Goal: Task Accomplishment & Management: Complete application form

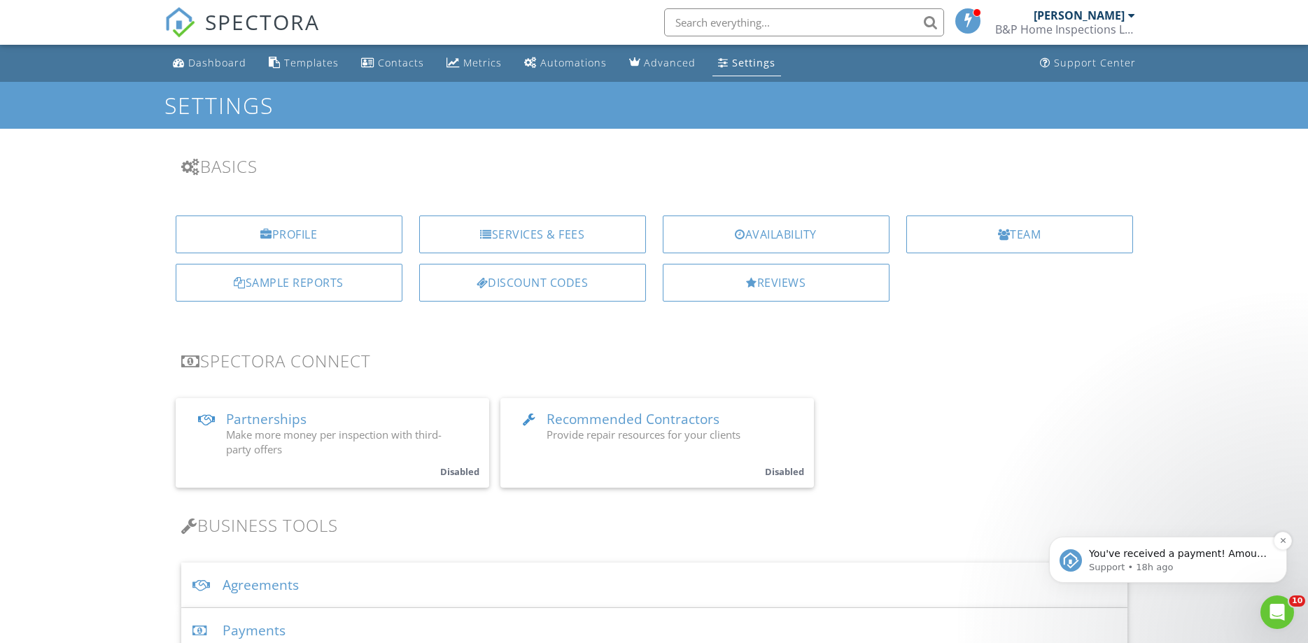
click at [1170, 557] on p "You've received a payment! Amount $400.00 Fee $0.00 Net $400.00 Transaction # p…" at bounding box center [1179, 554] width 181 height 14
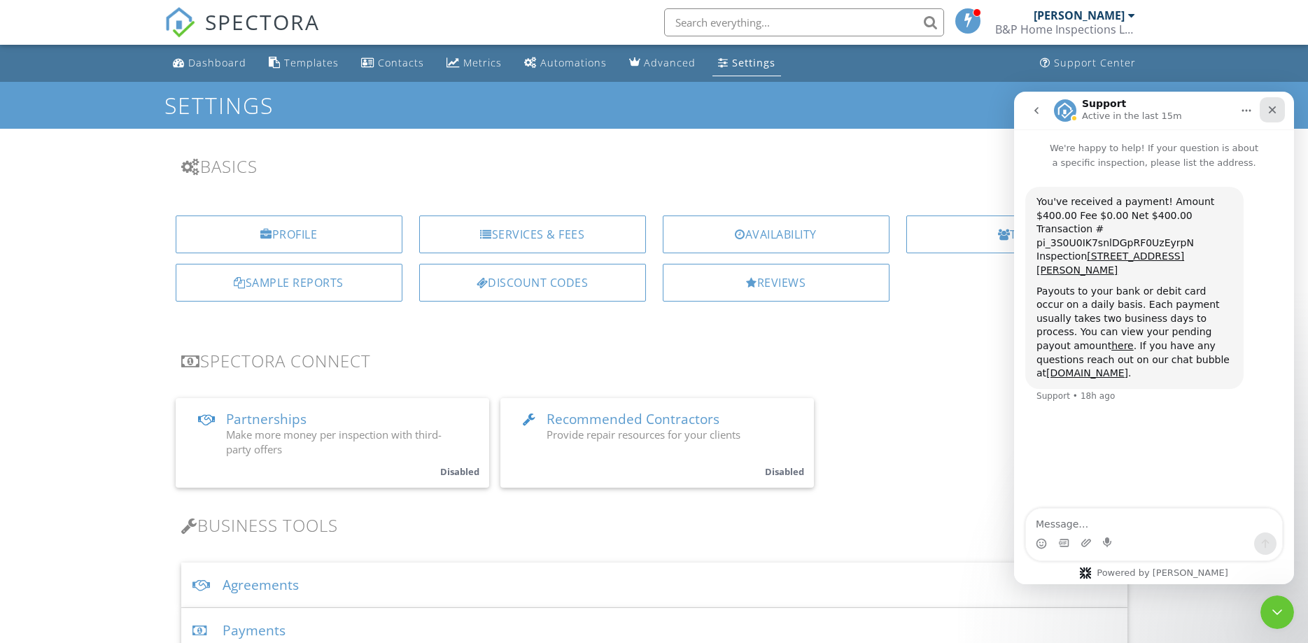
click at [1278, 111] on icon "Close" at bounding box center [1272, 109] width 11 height 11
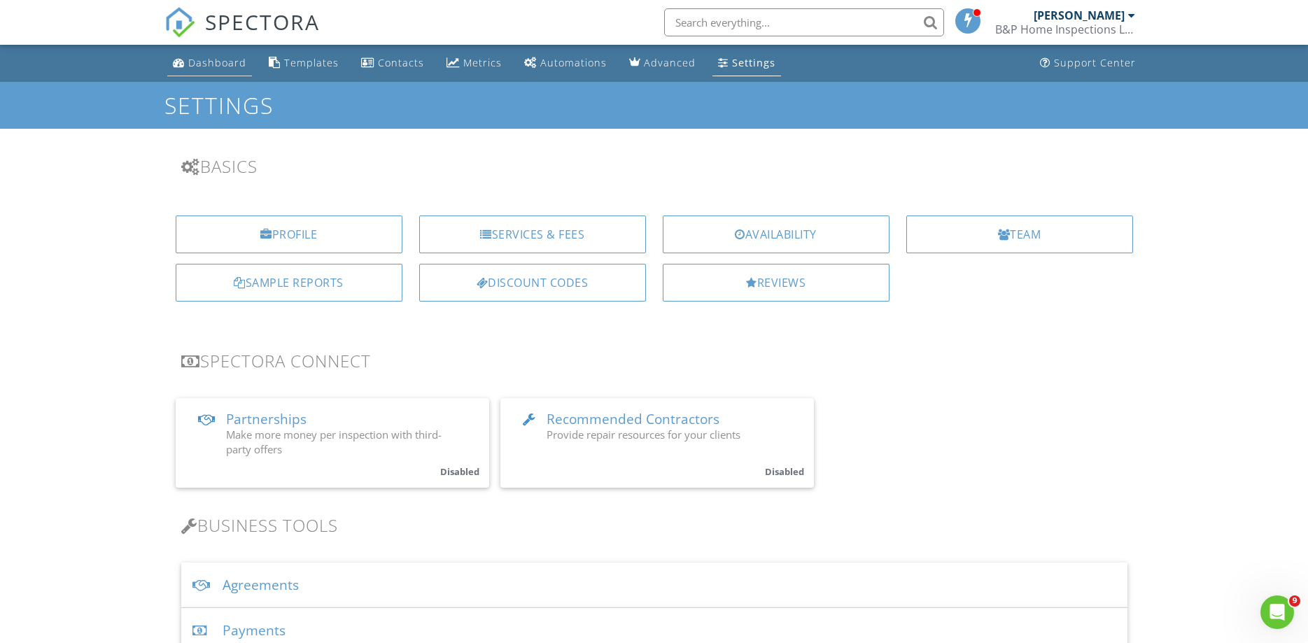
click at [192, 60] on div "Dashboard" at bounding box center [217, 62] width 58 height 13
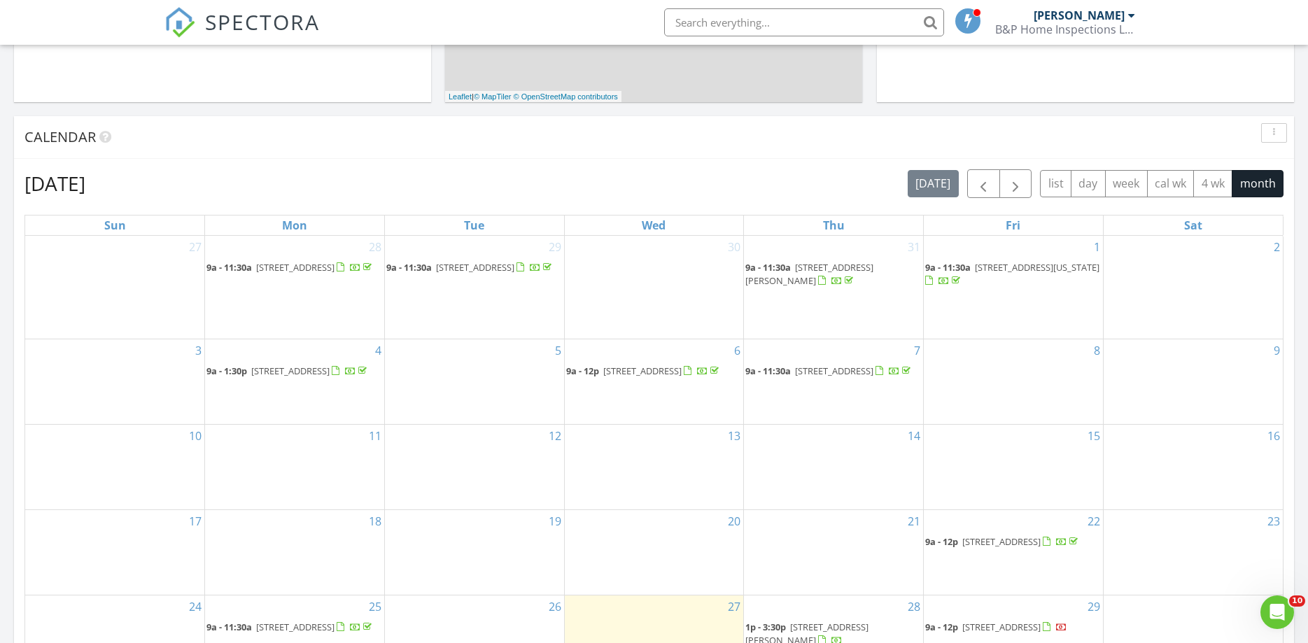
scroll to position [428, 0]
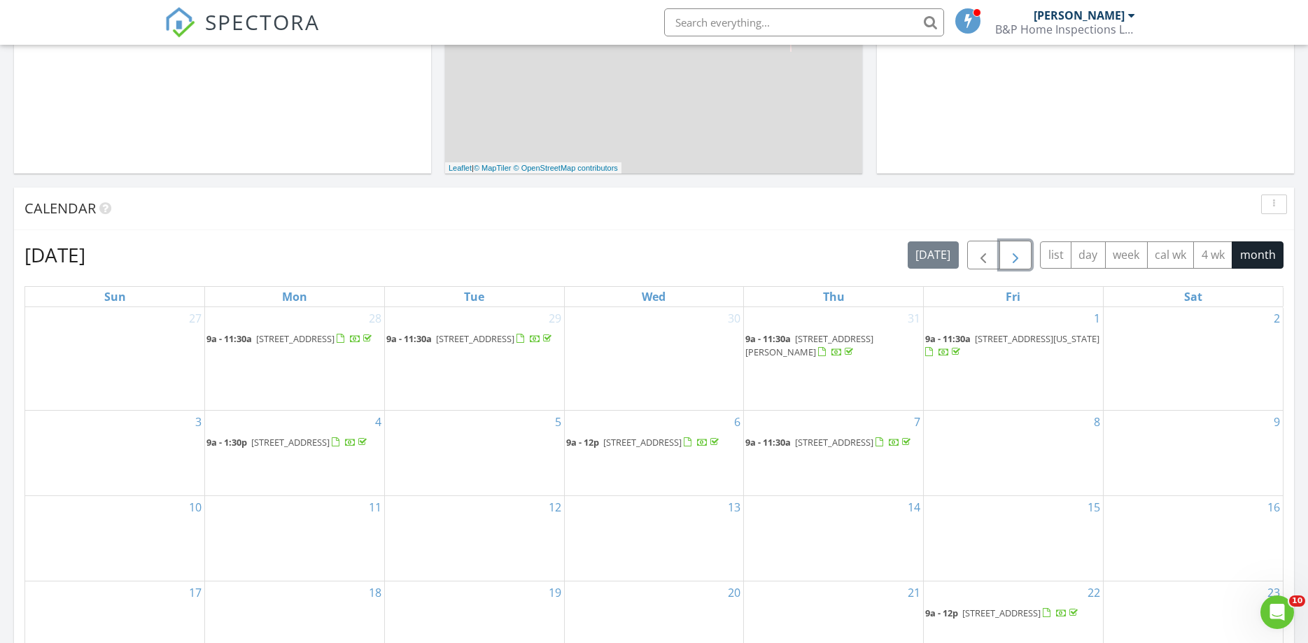
click at [1016, 254] on span "button" at bounding box center [1015, 255] width 17 height 17
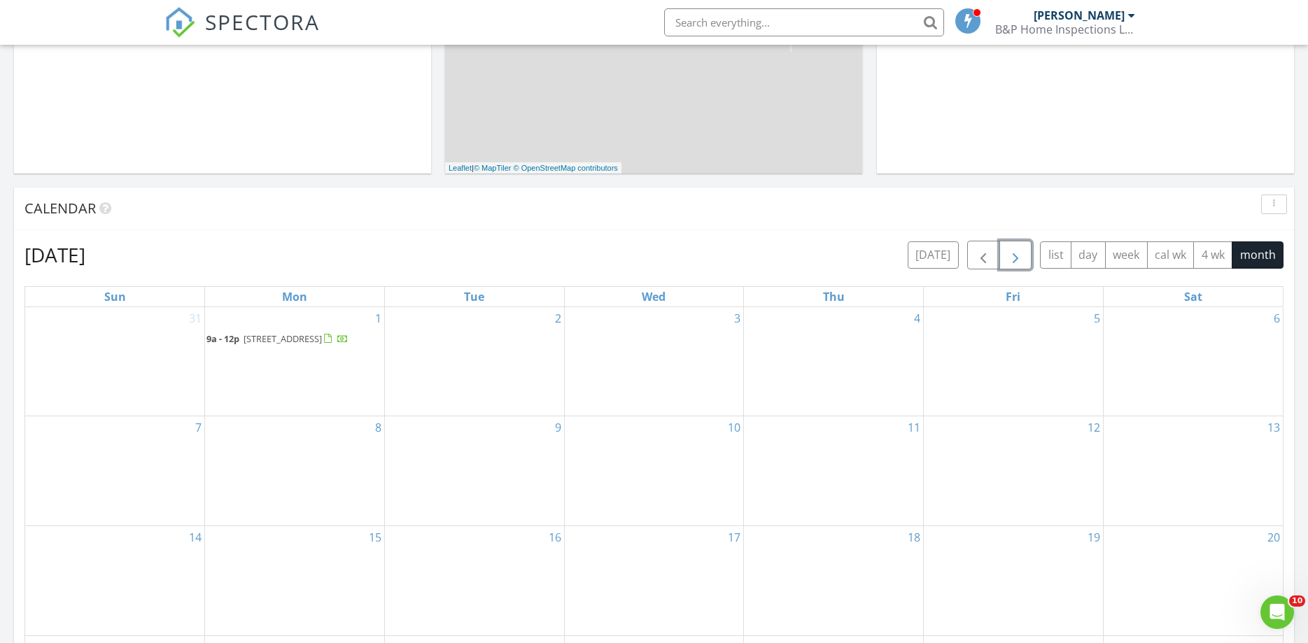
scroll to position [500, 0]
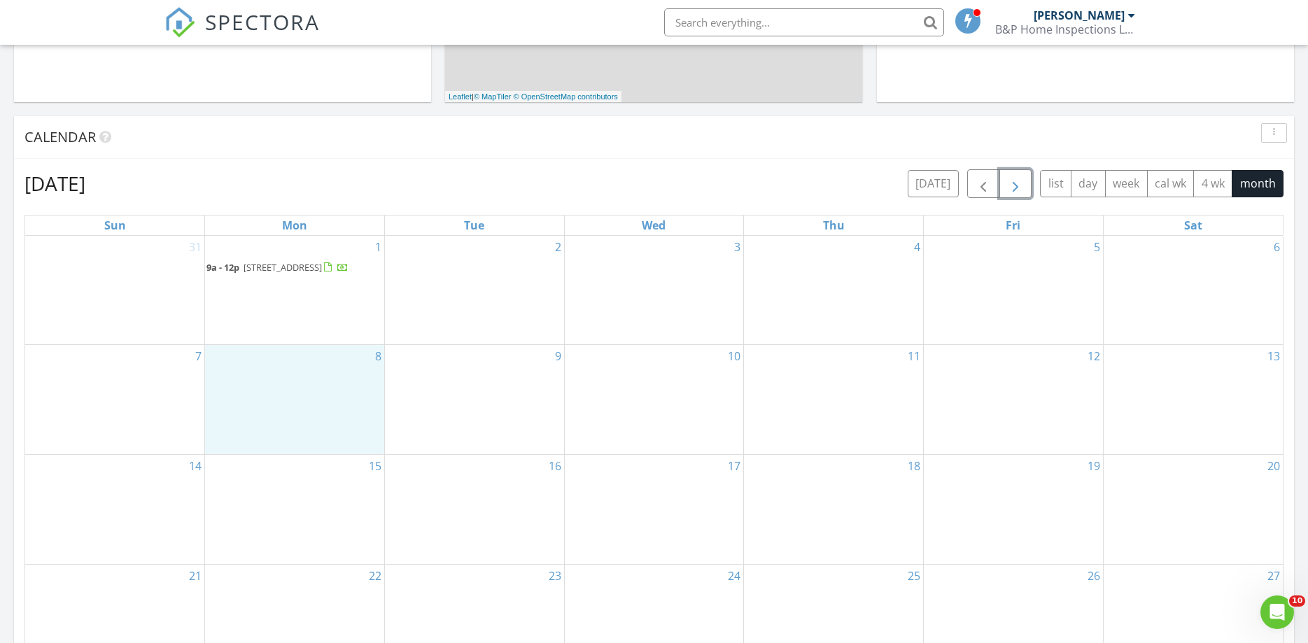
click at [266, 382] on div "8" at bounding box center [294, 399] width 179 height 109
click at [286, 319] on link "Inspection" at bounding box center [294, 324] width 72 height 22
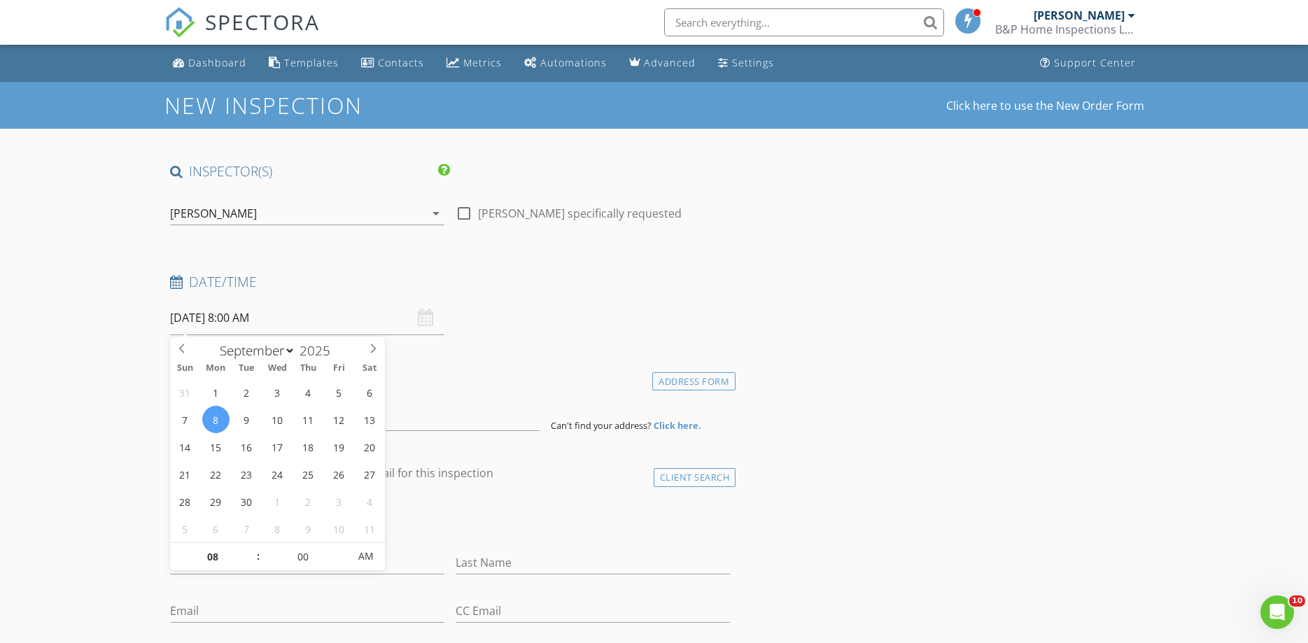
click at [237, 314] on input "09/08/2025 8:00 AM" at bounding box center [307, 318] width 274 height 34
type input "09"
type input "09/08/2025 9:00 AM"
click at [251, 547] on span at bounding box center [251, 550] width 10 height 14
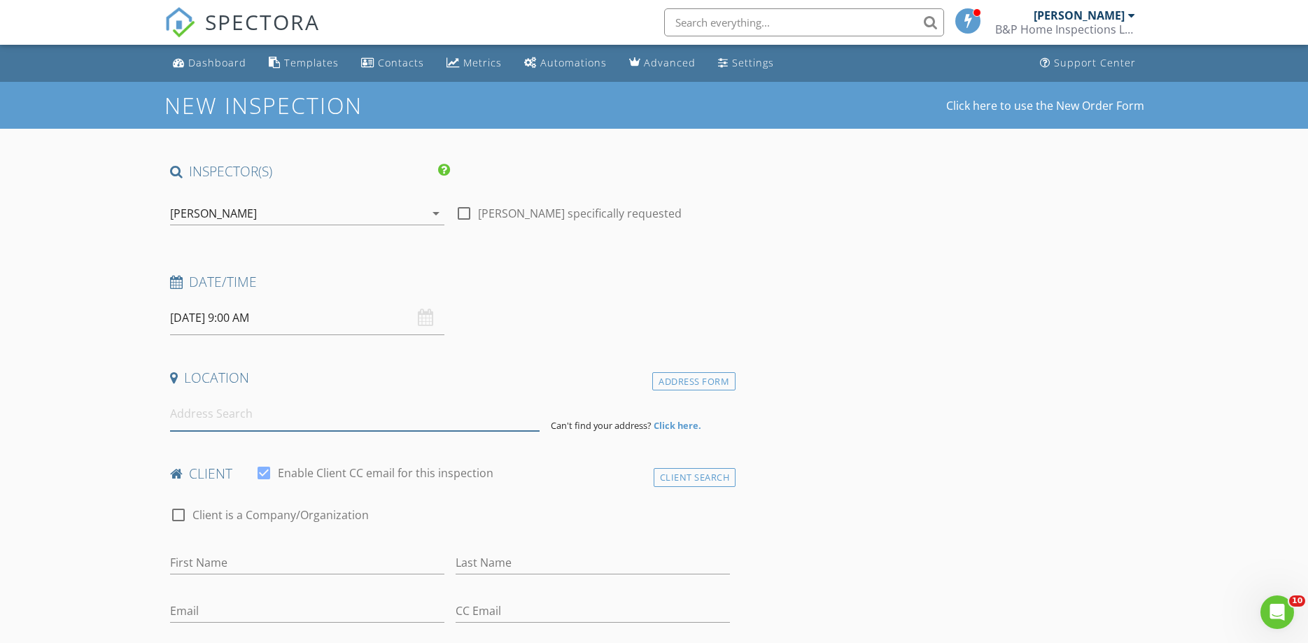
click at [201, 425] on input at bounding box center [355, 414] width 370 height 34
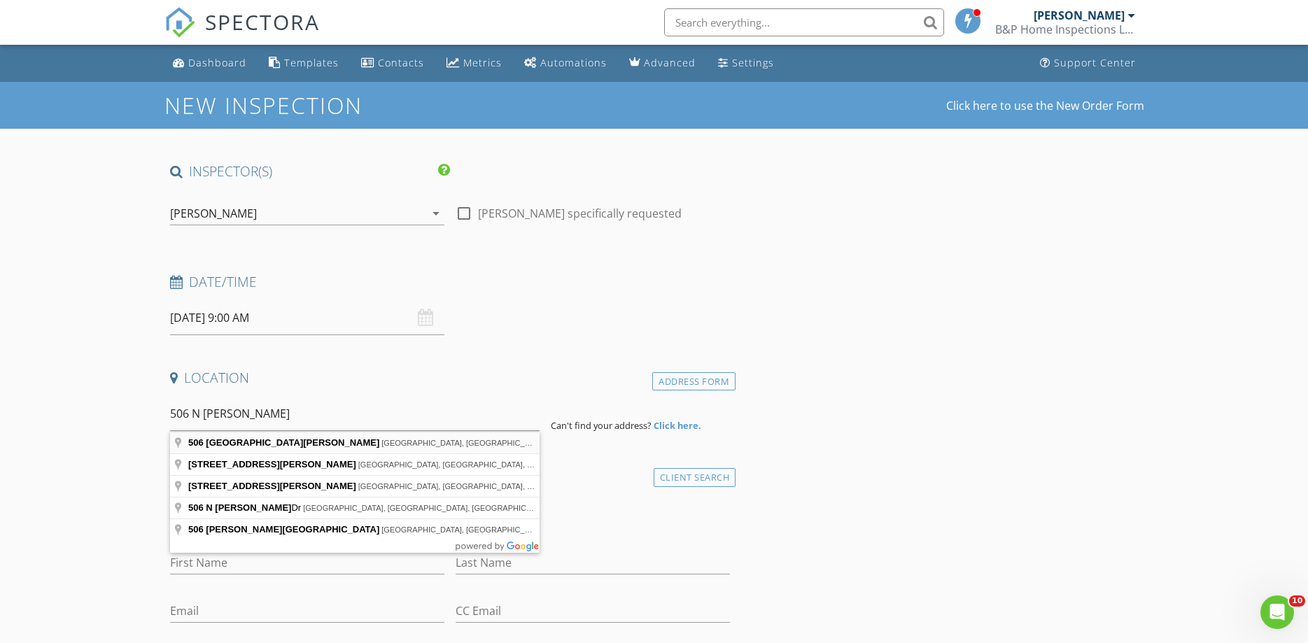
type input "506 North Sewell Avenue, Miles City, MT, USA"
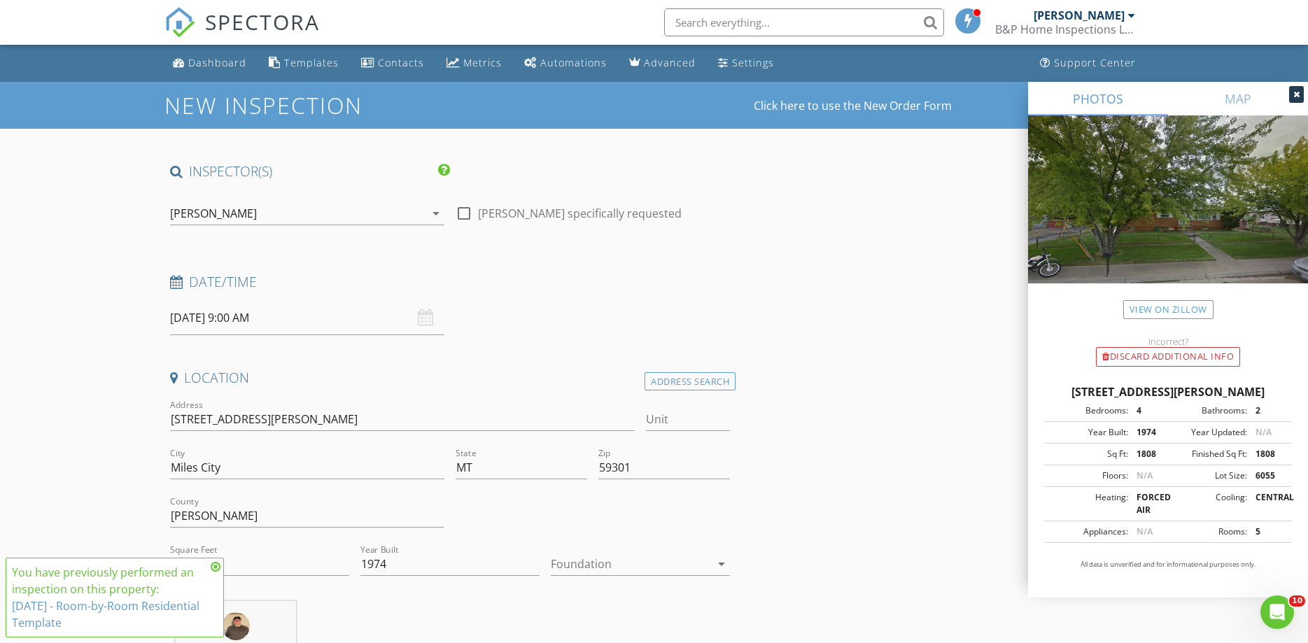
click at [725, 561] on icon "arrow_drop_down" at bounding box center [721, 564] width 17 height 17
click at [575, 545] on div "Basement" at bounding box center [640, 551] width 157 height 17
click at [265, 560] on input "1808" at bounding box center [259, 564] width 179 height 23
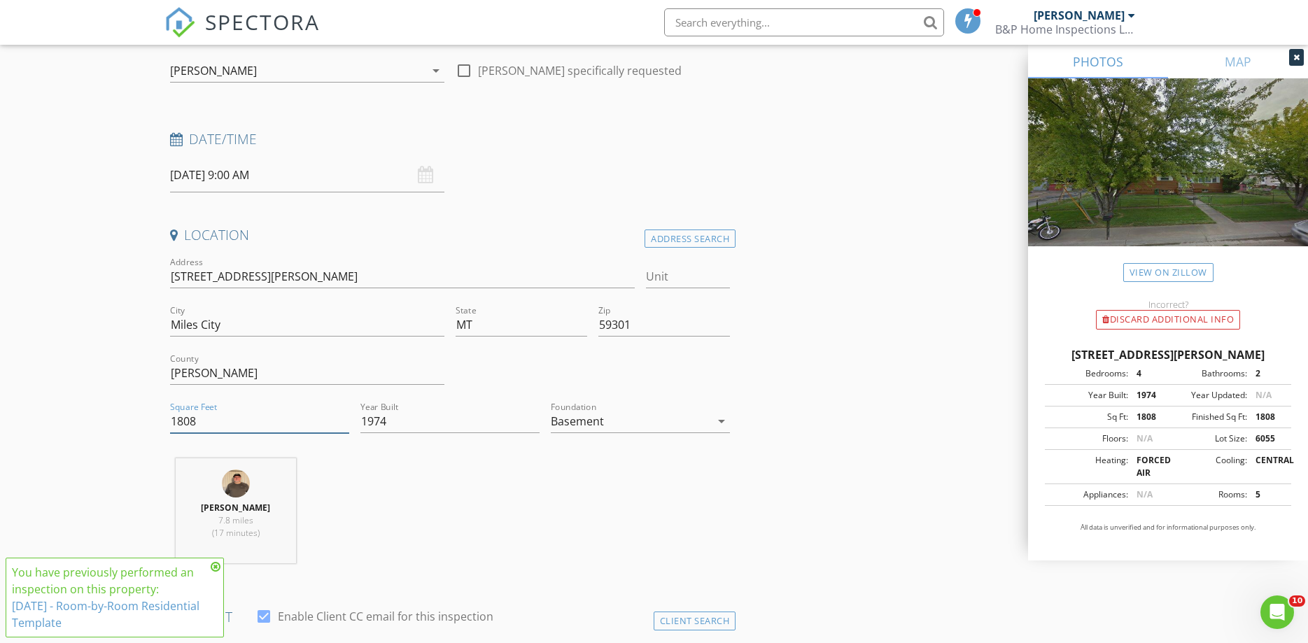
drag, startPoint x: 191, startPoint y: 419, endPoint x: 153, endPoint y: 421, distance: 38.5
click at [170, 421] on input "1808" at bounding box center [259, 421] width 179 height 23
type input "2018"
click at [441, 502] on div "Jack Peaslee 7.8 miles (17 minutes)" at bounding box center [451, 517] width 572 height 116
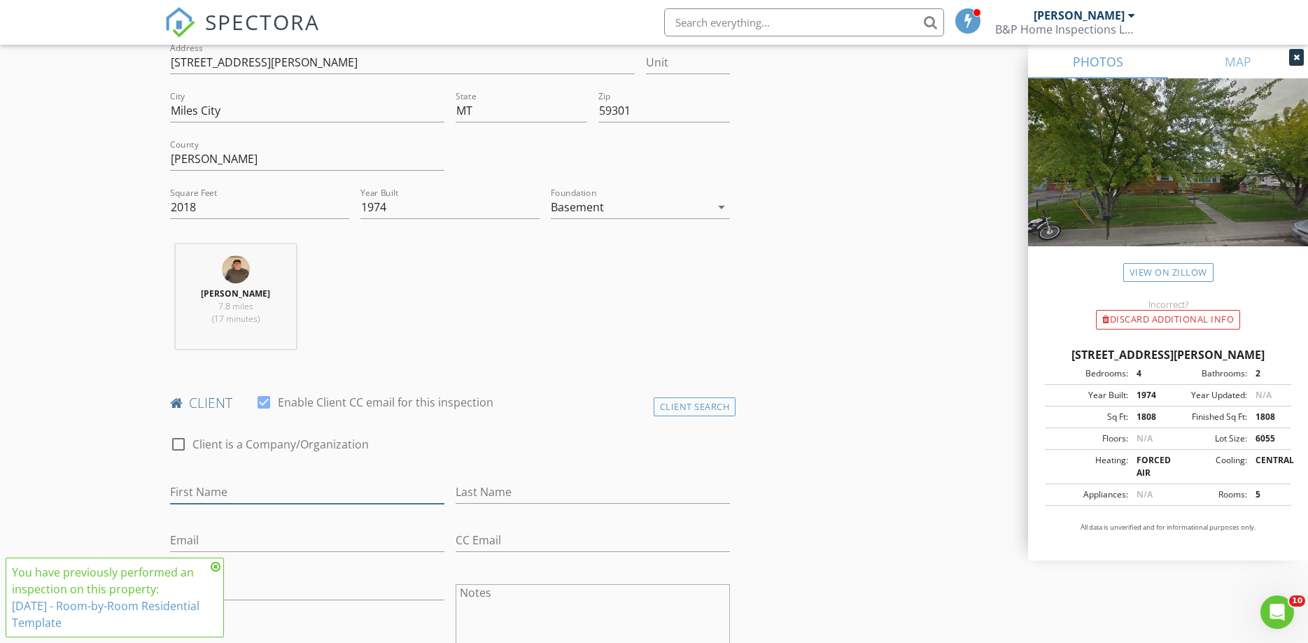
click at [190, 491] on input "First Name" at bounding box center [307, 492] width 274 height 23
type input "Jesse & Emily"
click at [482, 489] on input "Last Name" at bounding box center [593, 492] width 274 height 23
type input "Shakespeare"
click at [202, 540] on input "Email" at bounding box center [307, 540] width 274 height 23
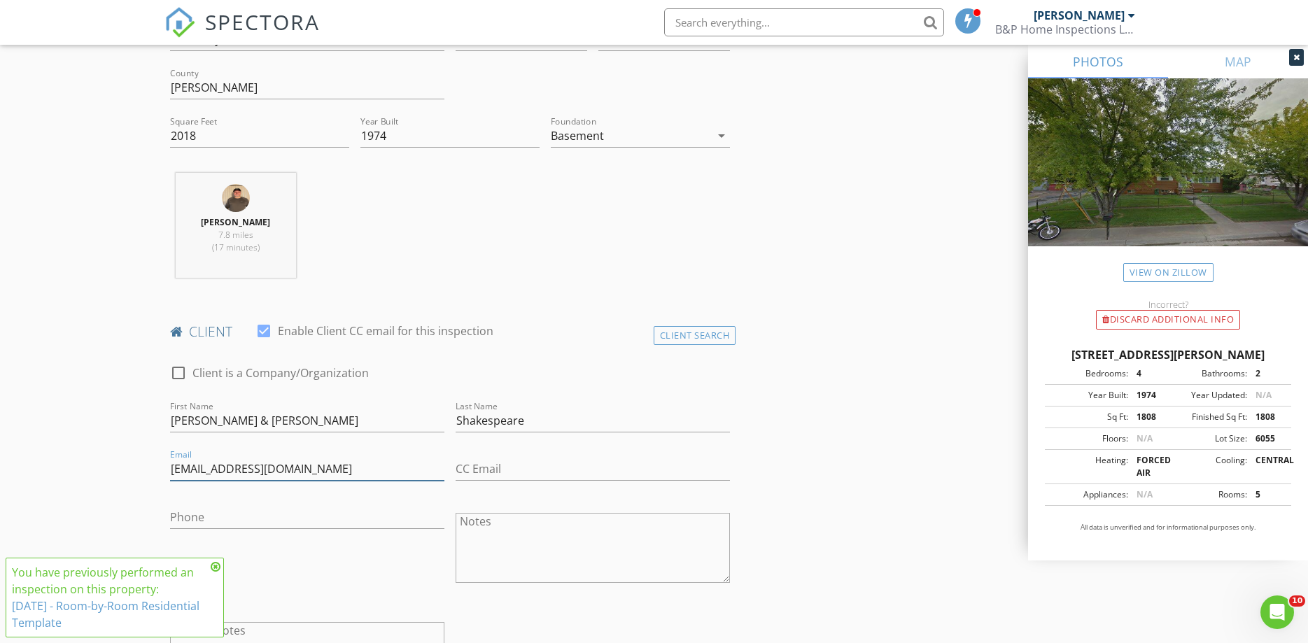
scroll to position [500, 0]
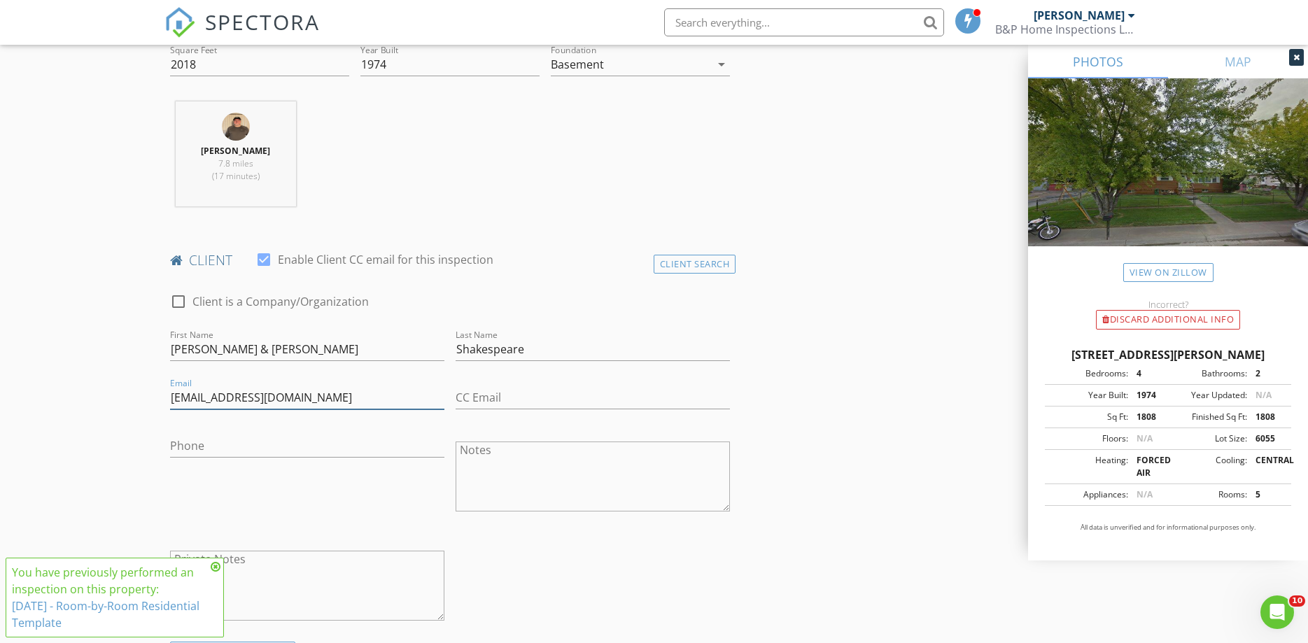
type input "jemsest.02@gmail.com"
click at [183, 447] on input "Phone" at bounding box center [307, 446] width 274 height 23
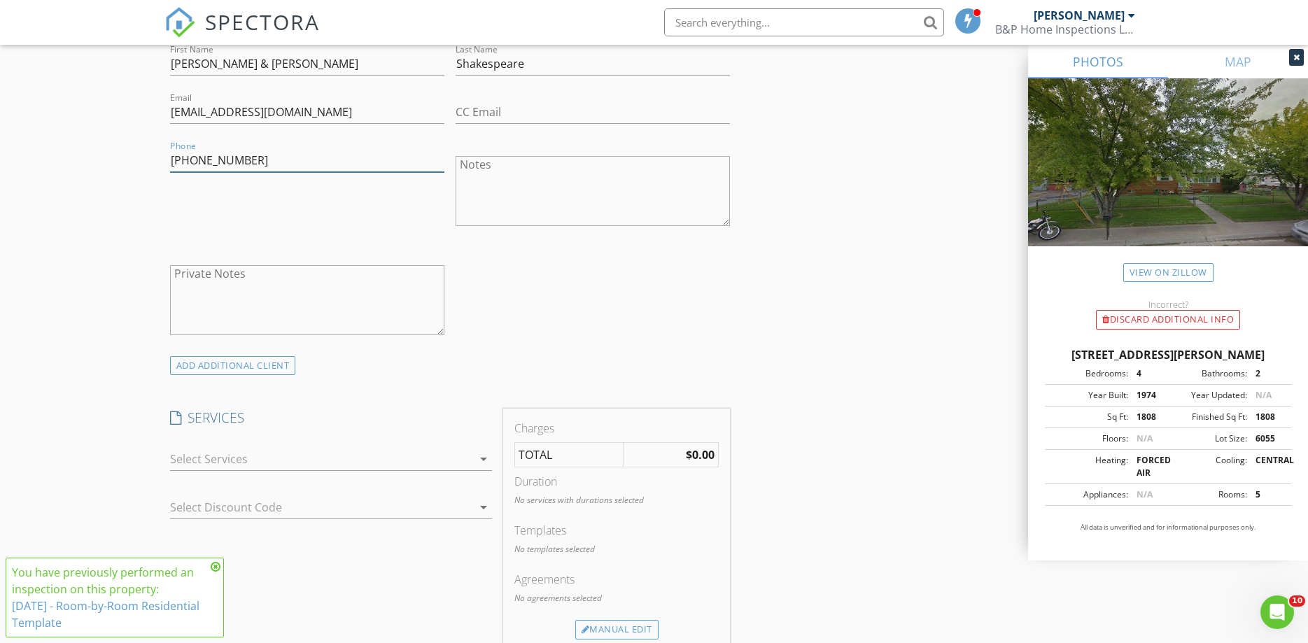
scroll to position [857, 0]
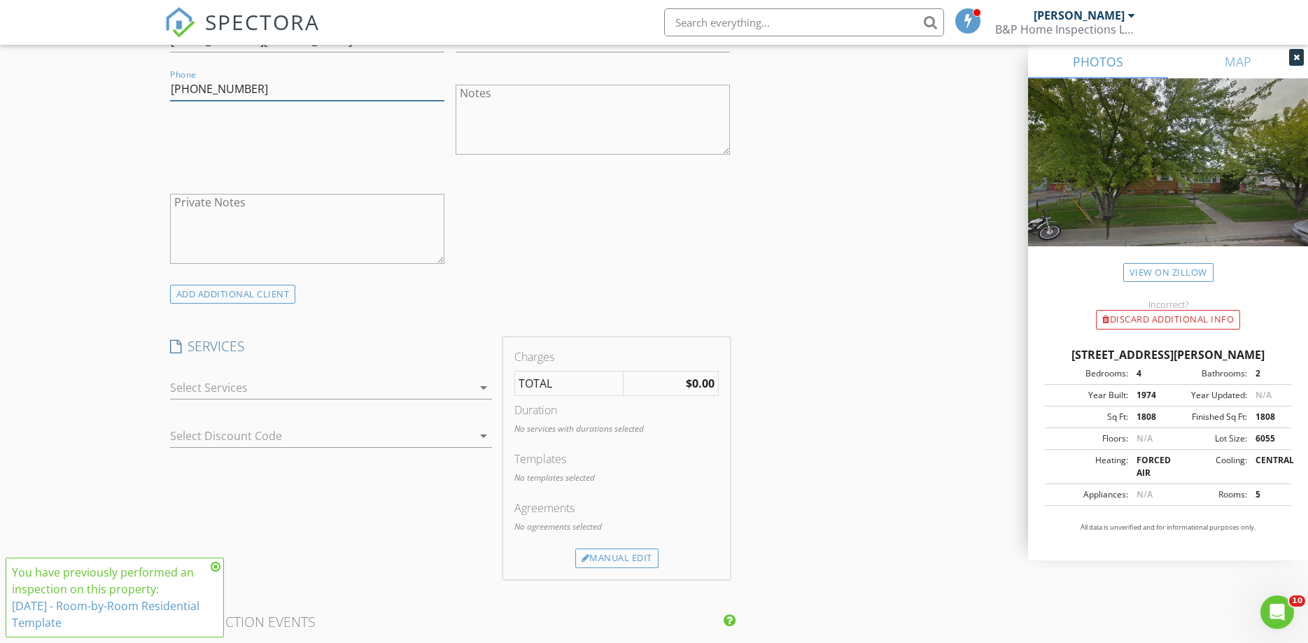
type input "435-616-1664"
click at [484, 389] on icon "arrow_drop_down" at bounding box center [483, 387] width 17 height 17
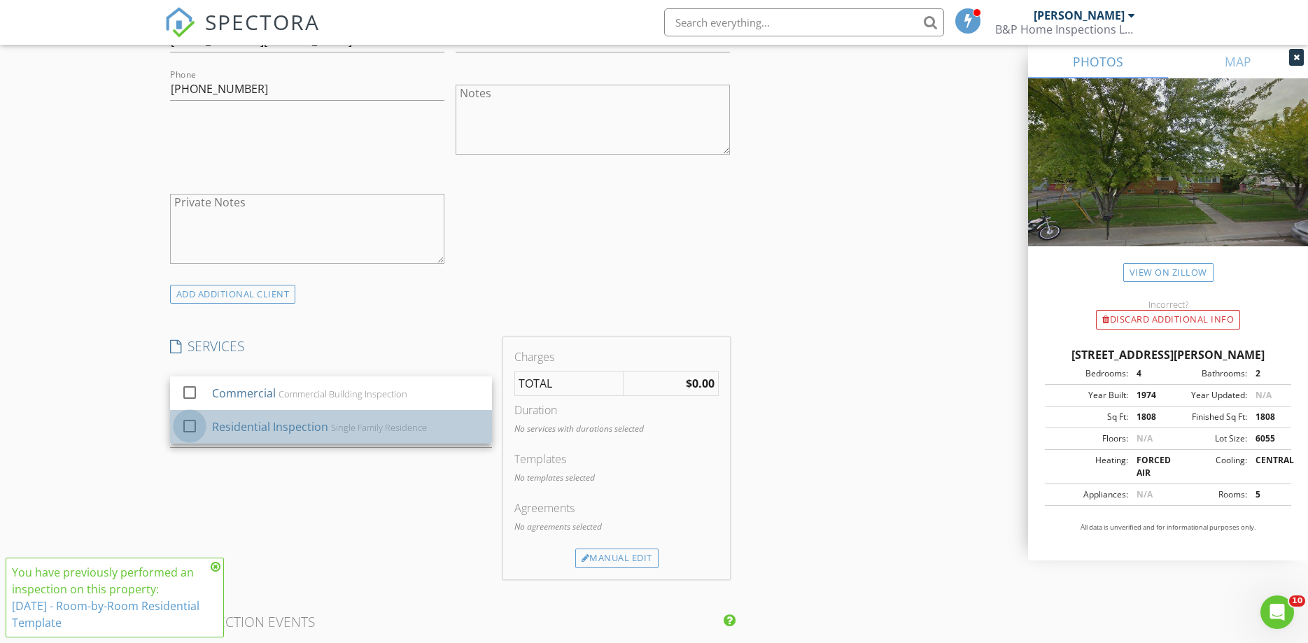
click at [186, 420] on div at bounding box center [190, 426] width 24 height 24
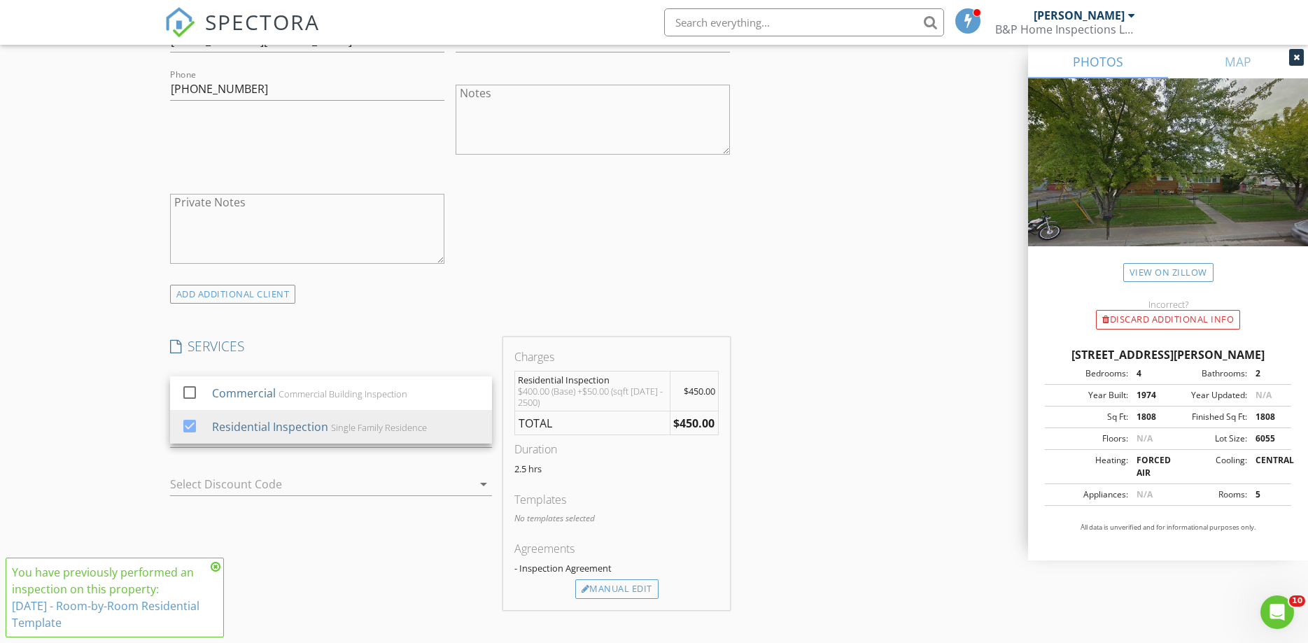
click at [213, 569] on icon at bounding box center [216, 566] width 10 height 11
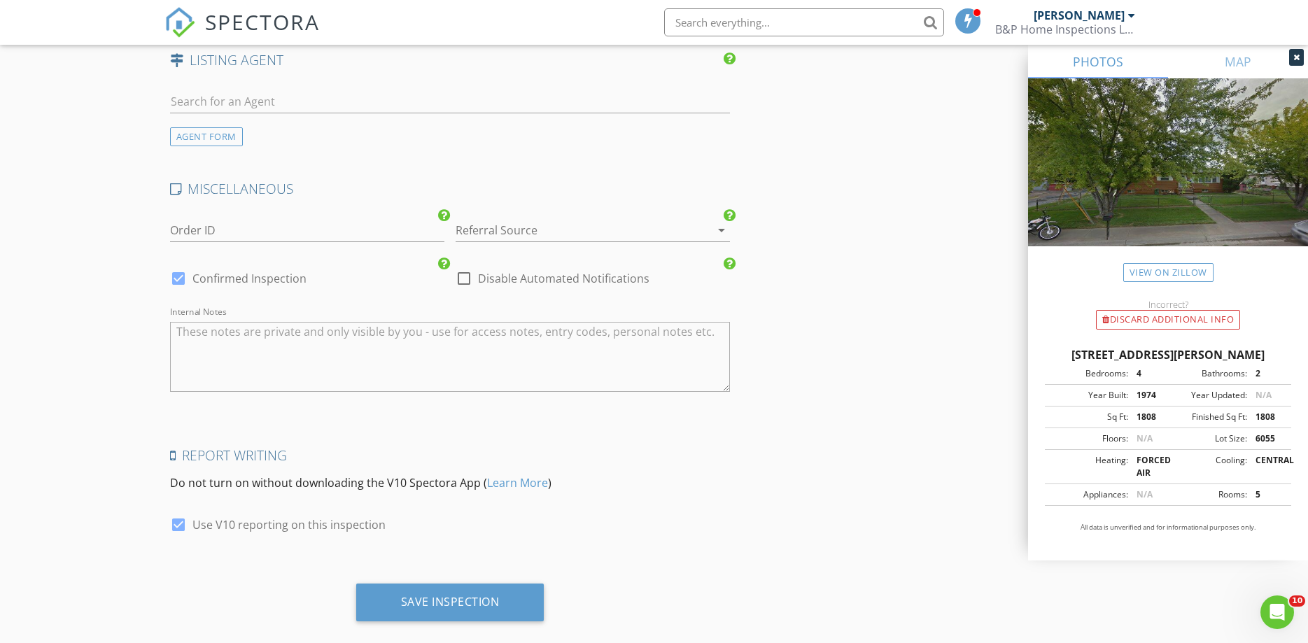
scroll to position [1879, 0]
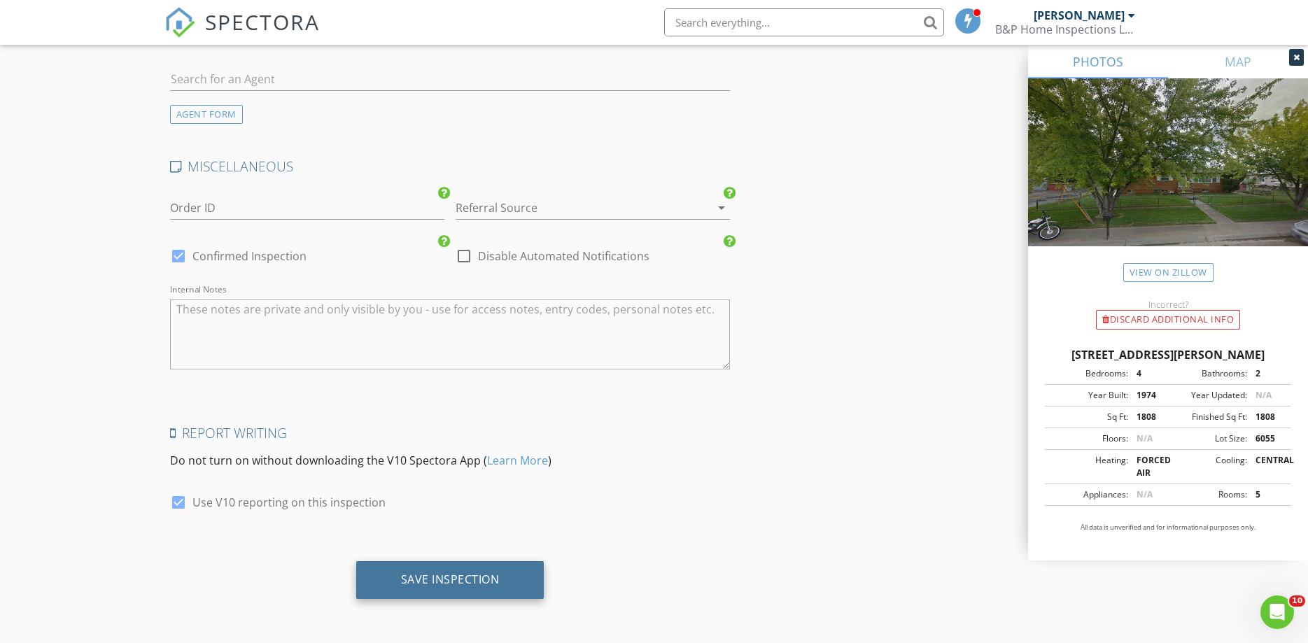
click at [429, 577] on div "Save Inspection" at bounding box center [450, 580] width 99 height 14
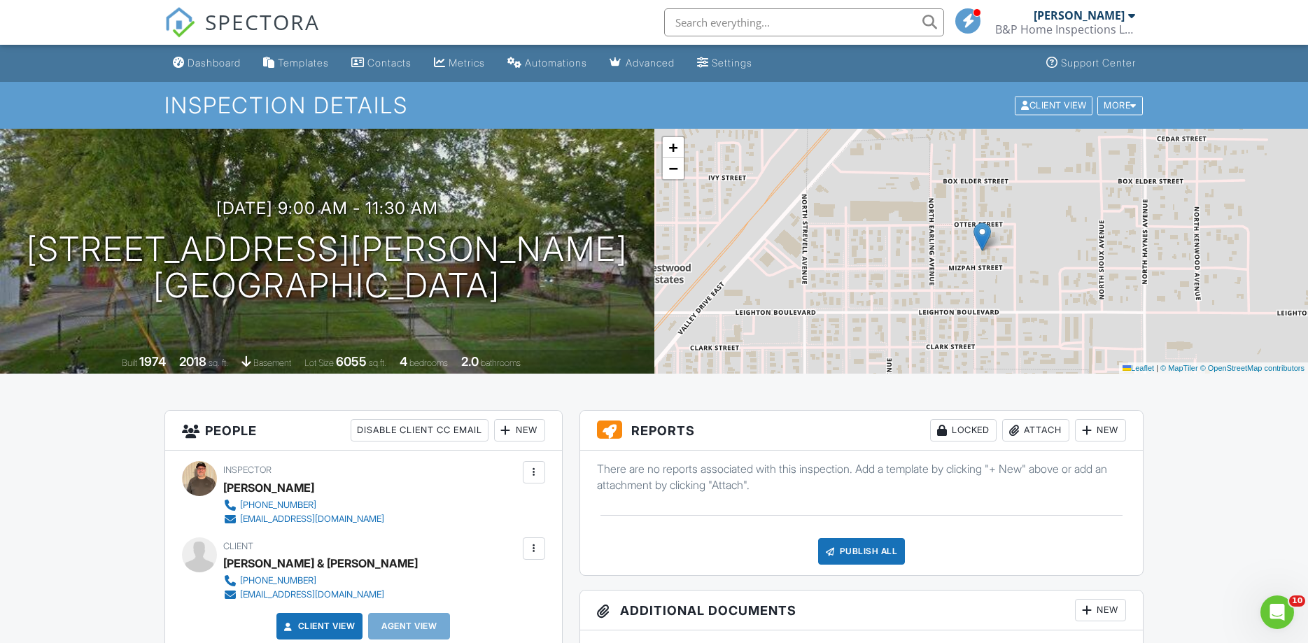
click at [1104, 428] on div "New" at bounding box center [1100, 430] width 51 height 22
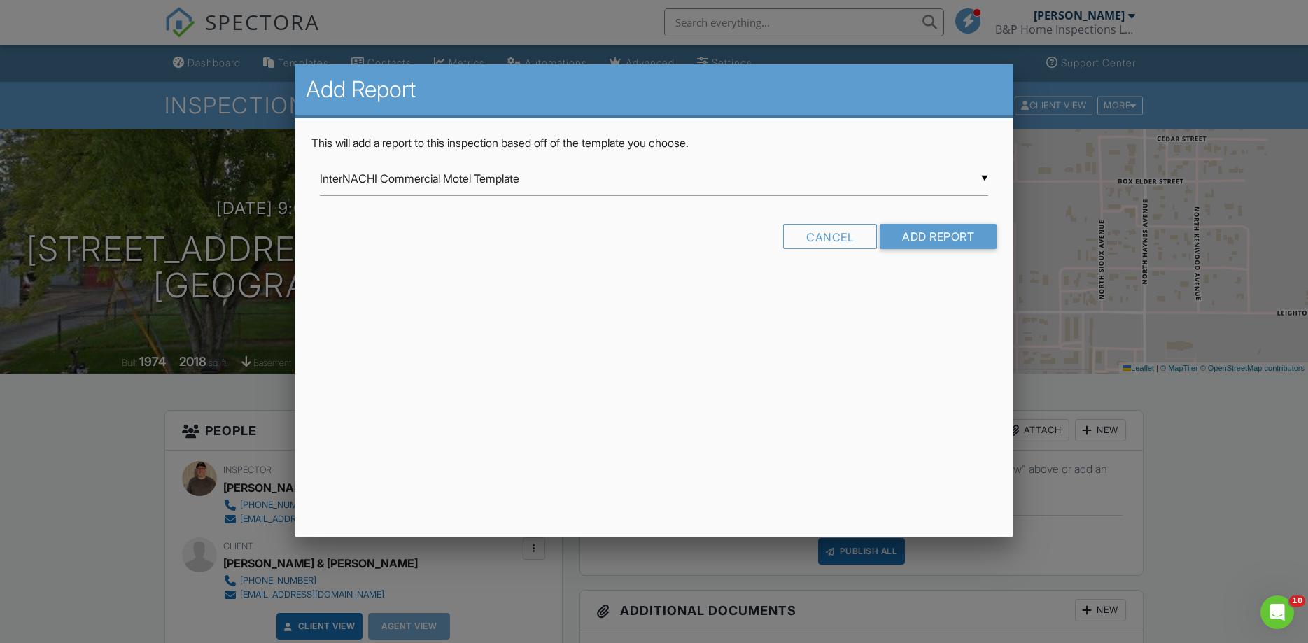
click at [979, 174] on input "InterNACHI Commercial Motel Template" at bounding box center [654, 179] width 669 height 34
click at [400, 246] on span "Room-by-Room Residential Template" at bounding box center [654, 249] width 669 height 35
type input "Room-by-Room Residential Template"
click at [913, 242] on input "Add Report" at bounding box center [938, 236] width 117 height 25
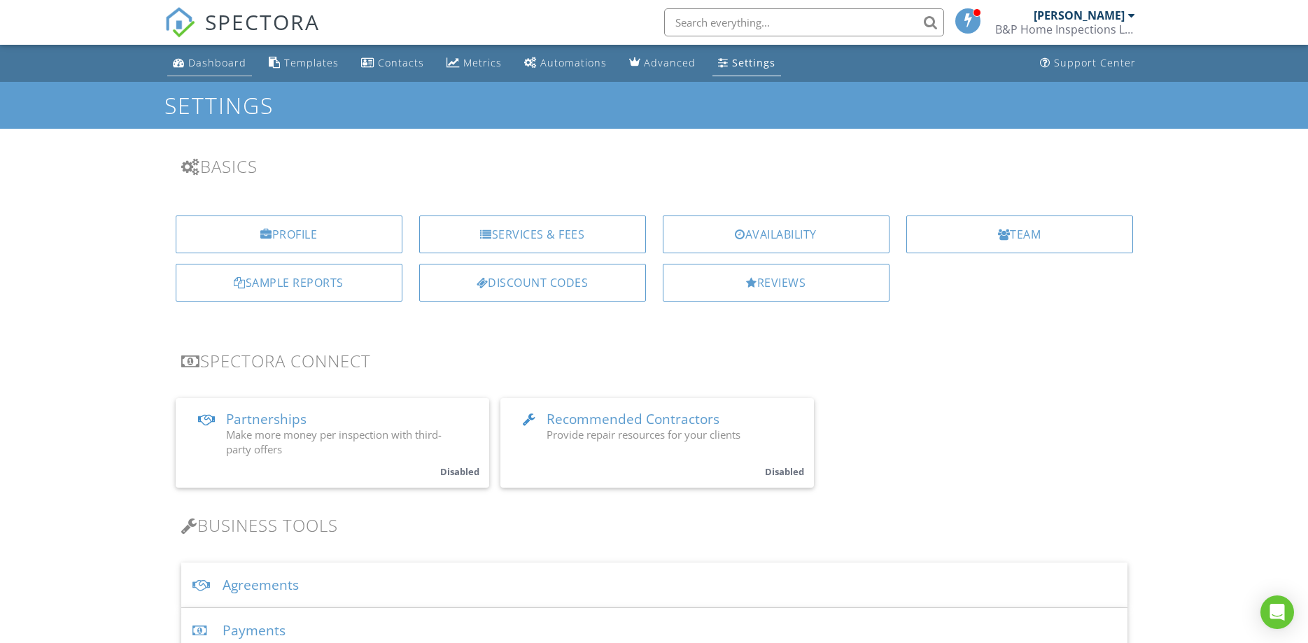
click at [221, 63] on div "Dashboard" at bounding box center [217, 62] width 58 height 13
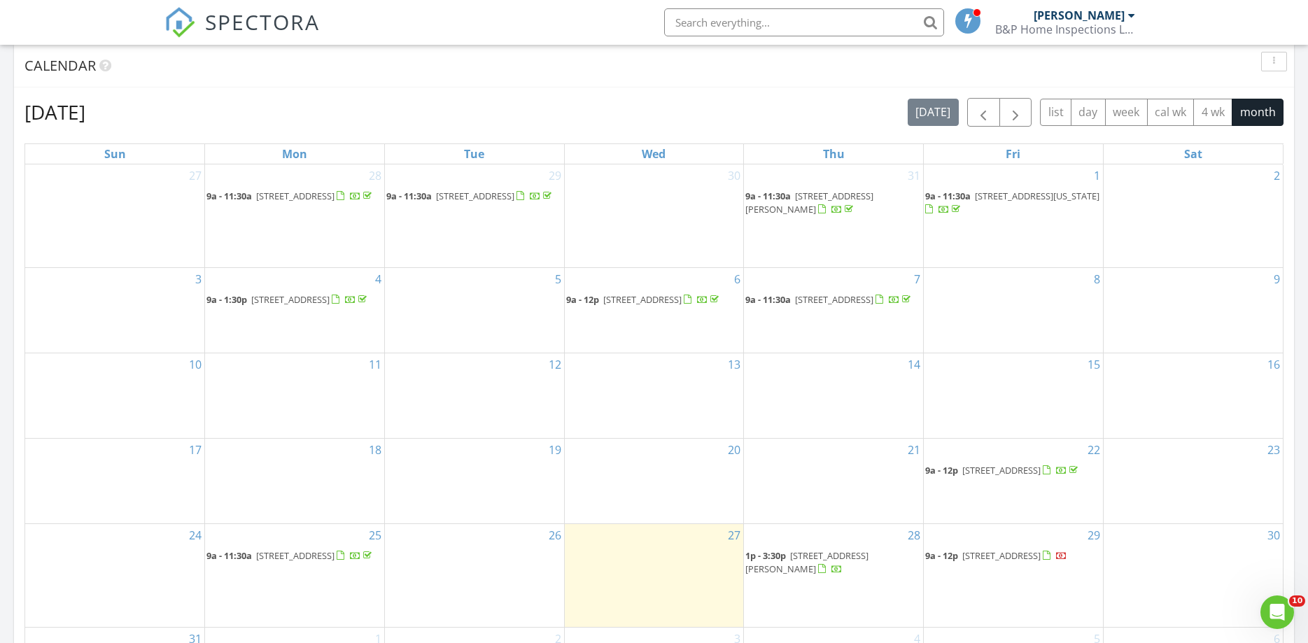
scroll to position [500, 0]
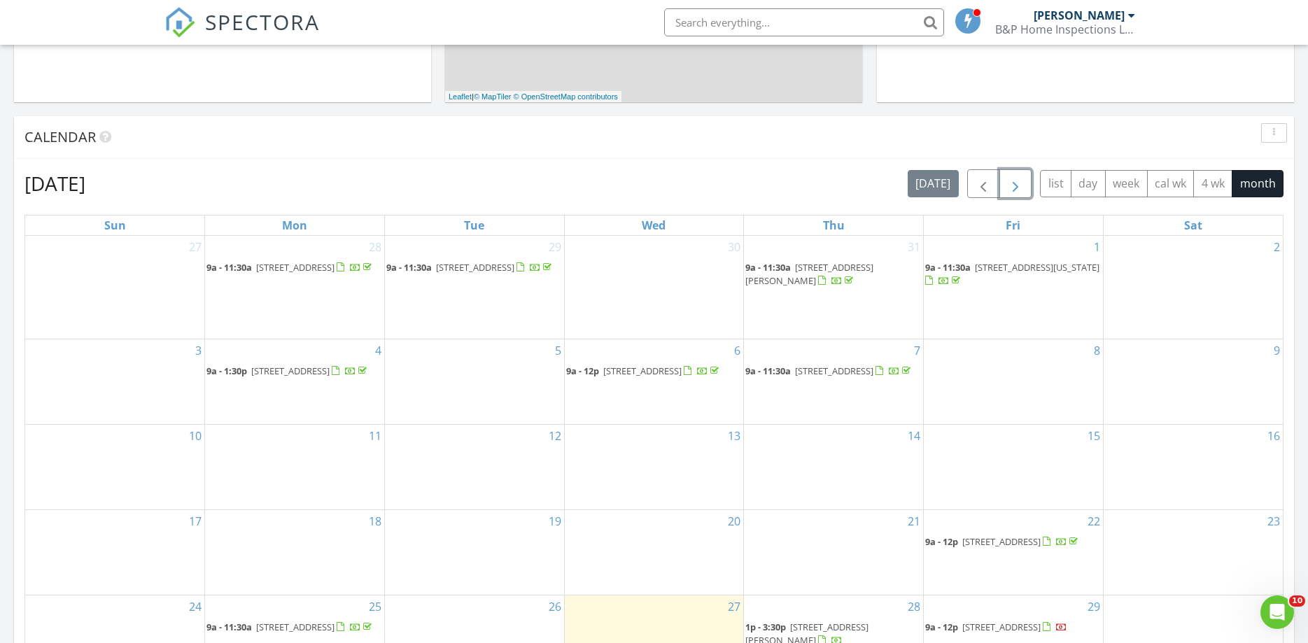
click at [1010, 185] on span "button" at bounding box center [1015, 184] width 17 height 17
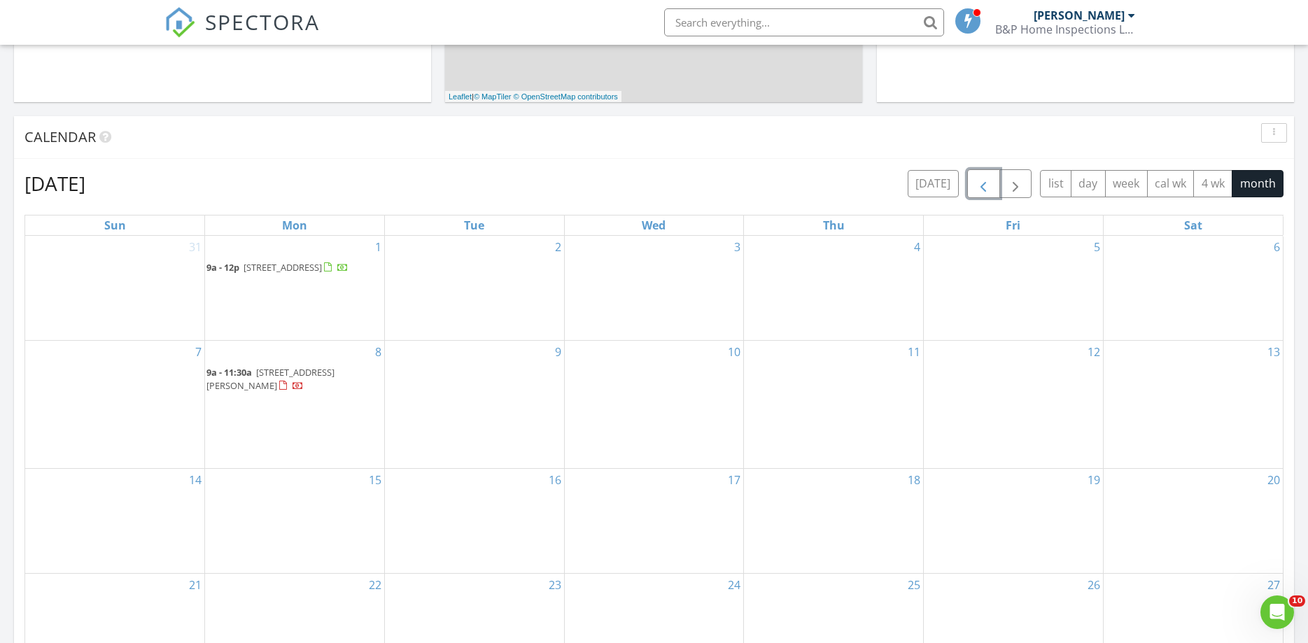
click at [979, 184] on span "button" at bounding box center [983, 184] width 17 height 17
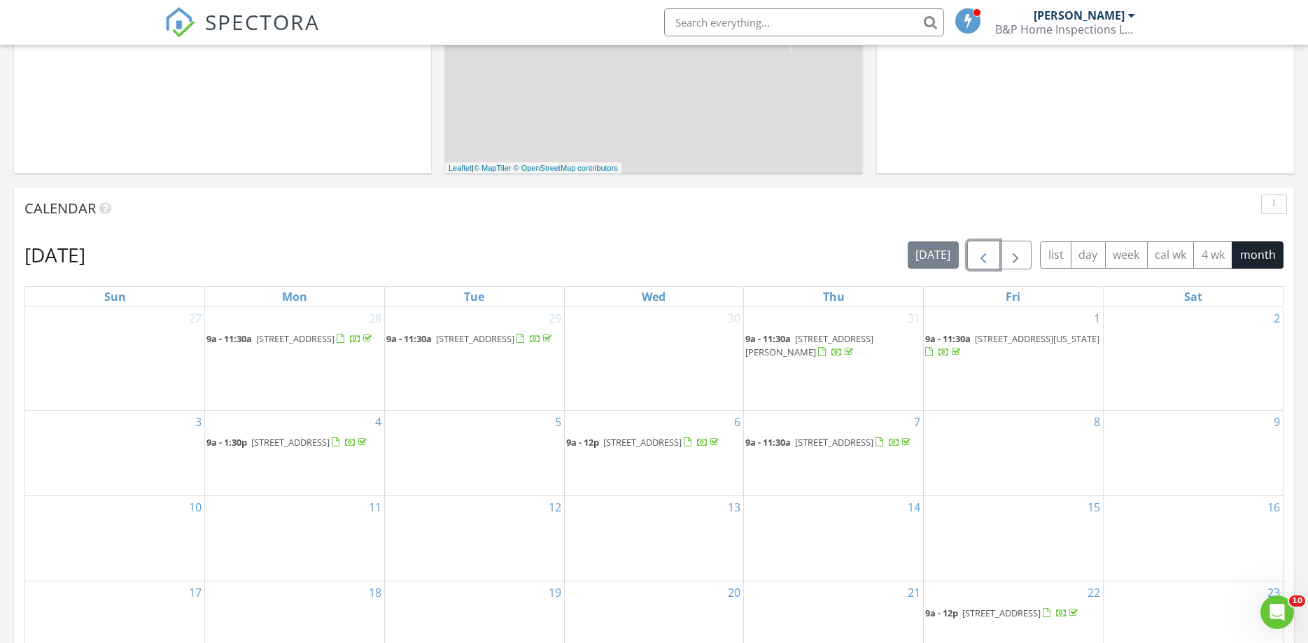
scroll to position [357, 0]
